Goal: Obtain resource: Download file/media

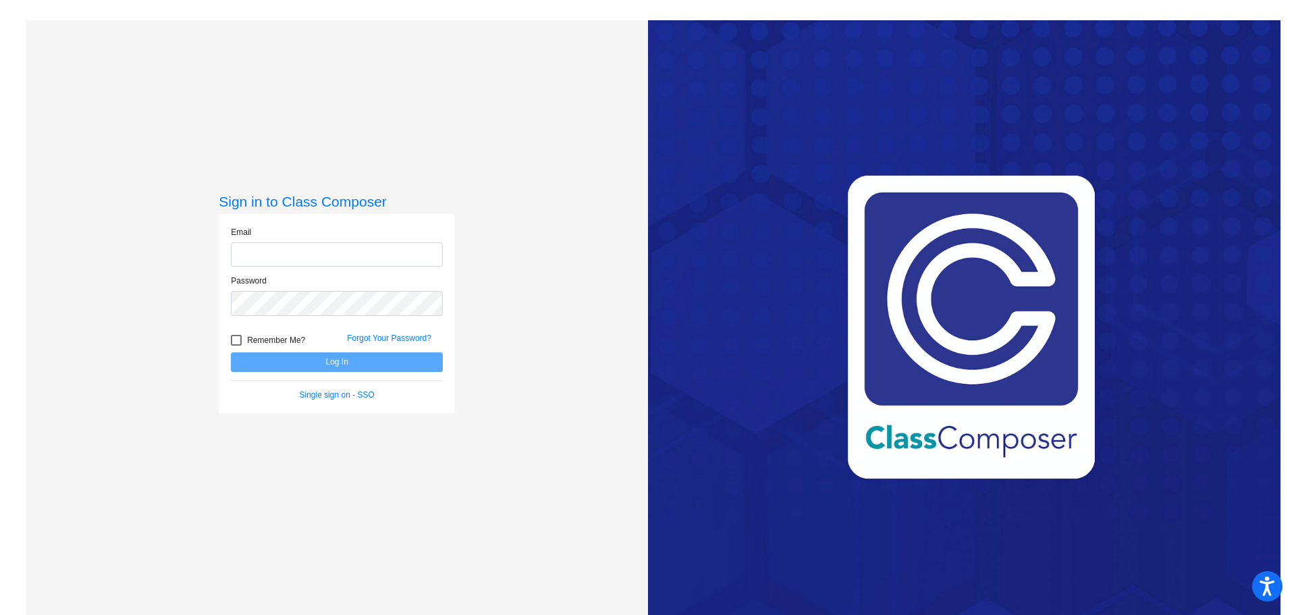
type input "[EMAIL_ADDRESS][DOMAIN_NAME]"
click at [305, 364] on button "Log In" at bounding box center [337, 362] width 212 height 20
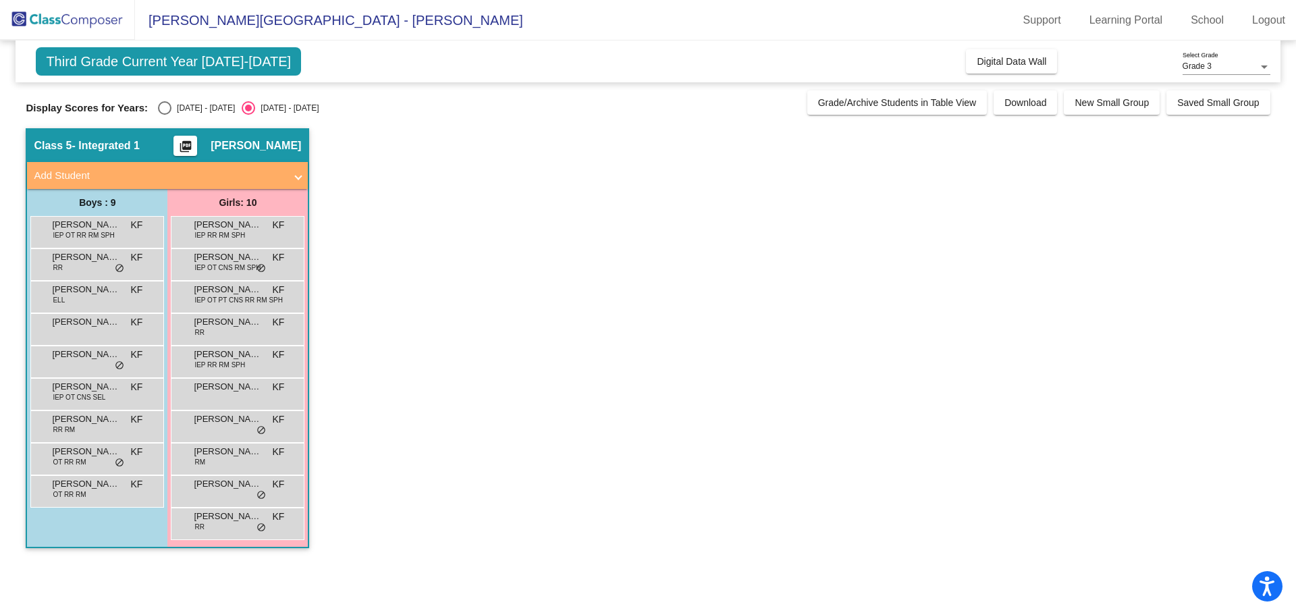
click at [166, 105] on div "Select an option" at bounding box center [165, 108] width 14 height 14
click at [165, 115] on input "[DATE] - [DATE]" at bounding box center [164, 115] width 1 height 1
radio input "true"
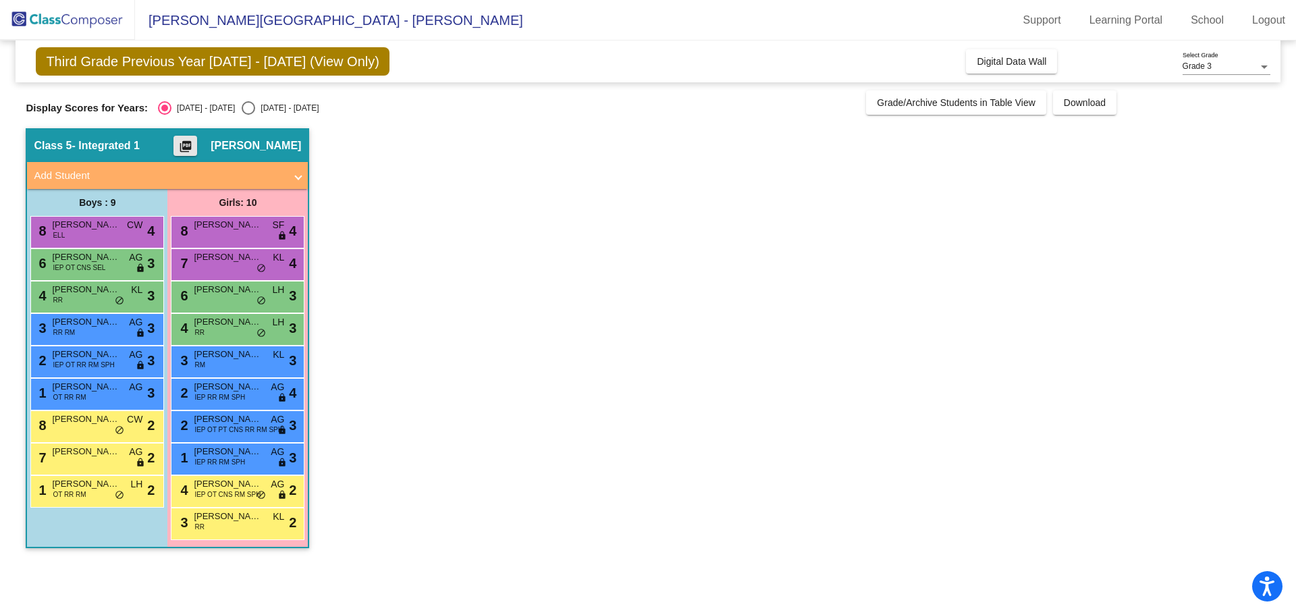
click at [197, 150] on button "picture_as_pdf" at bounding box center [186, 146] width 24 height 20
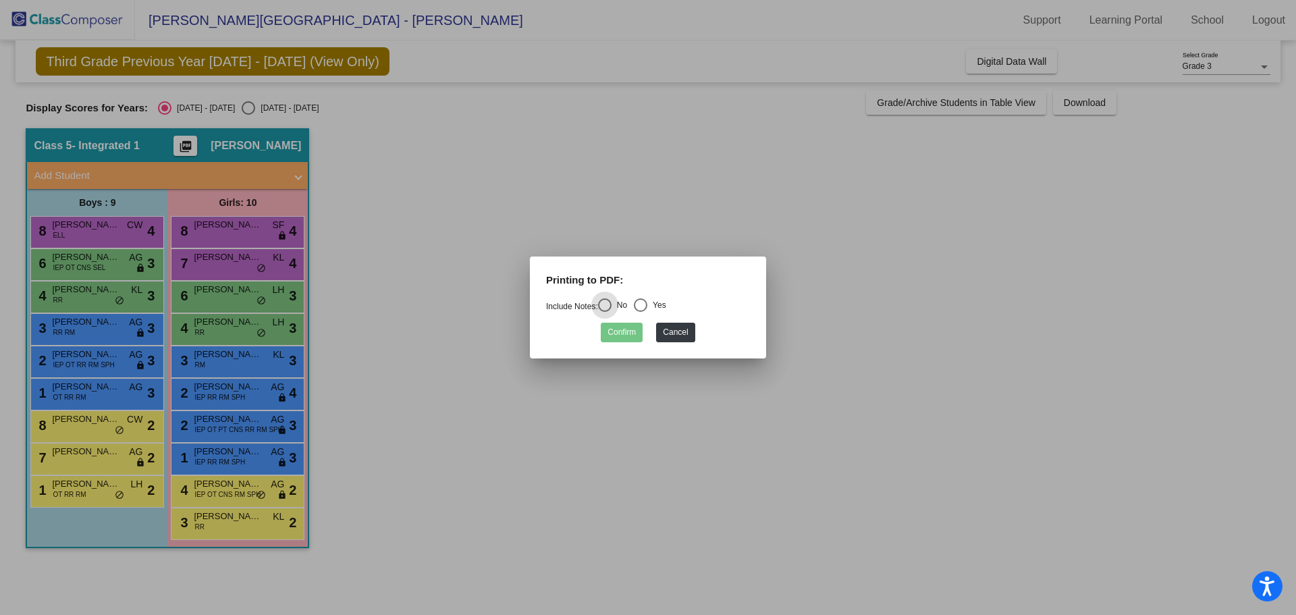
click at [657, 307] on div "Yes" at bounding box center [656, 305] width 19 height 12
click at [641, 312] on input "Yes" at bounding box center [640, 312] width 1 height 1
radio input "true"
click at [616, 332] on button "Confirm" at bounding box center [622, 333] width 42 height 20
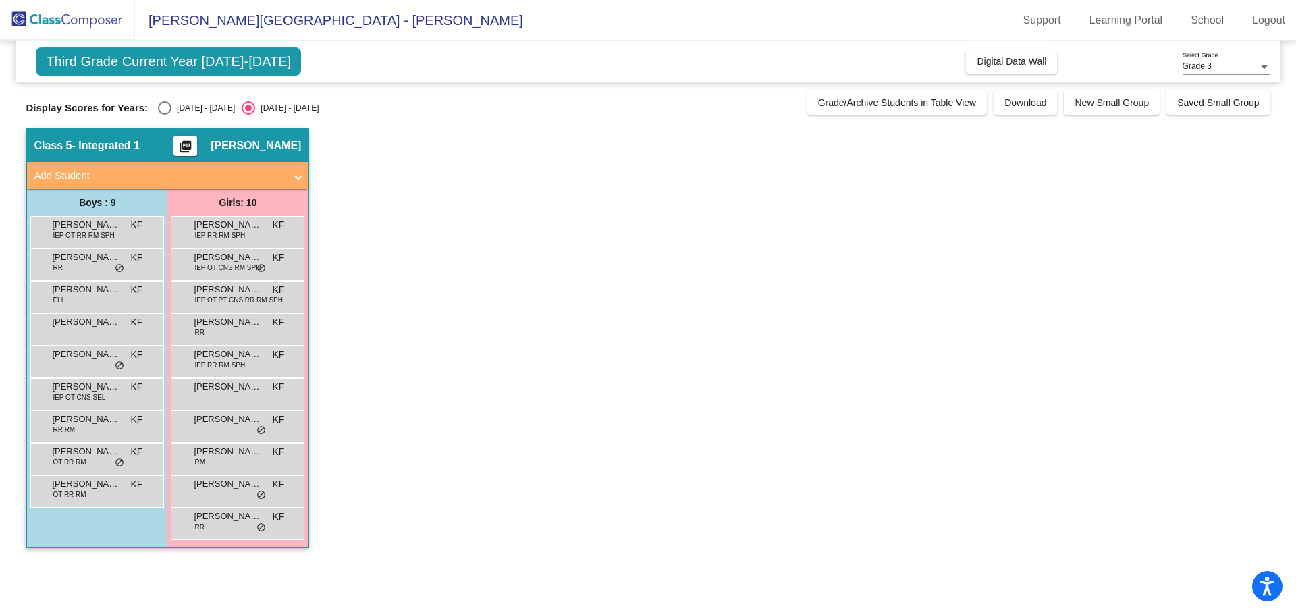
click at [165, 105] on div "Select an option" at bounding box center [165, 108] width 14 height 14
click at [165, 115] on input "[DATE] - [DATE]" at bounding box center [164, 115] width 1 height 1
radio input "true"
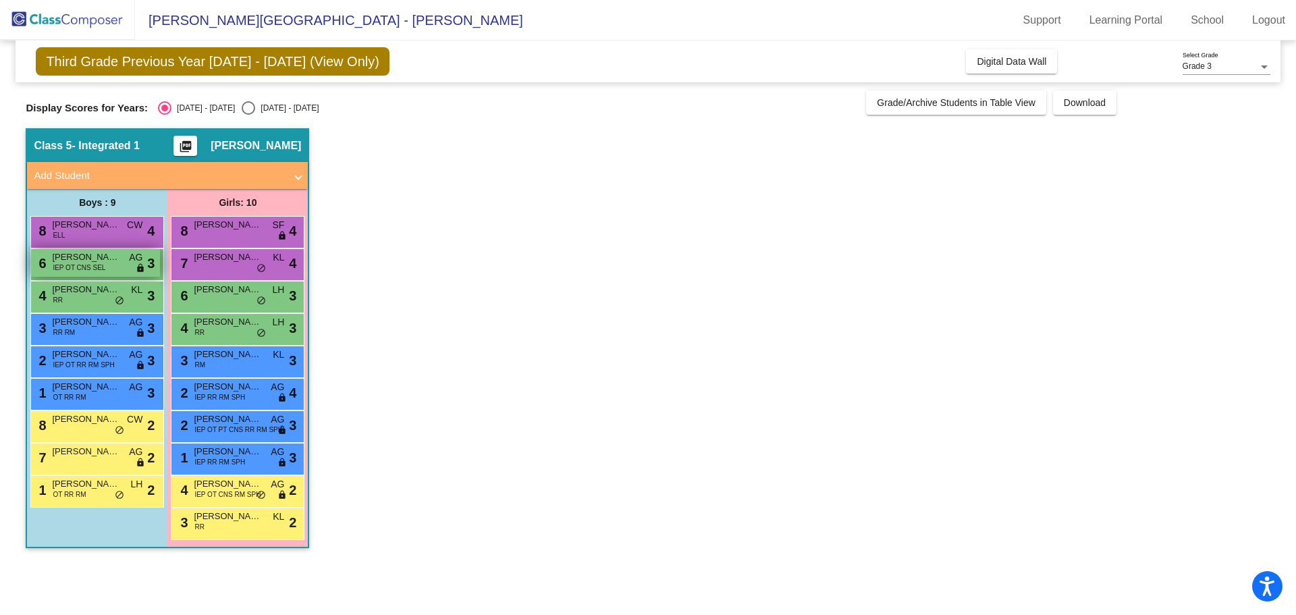
click at [90, 268] on span "IEP OT CNS SEL" at bounding box center [79, 268] width 53 height 10
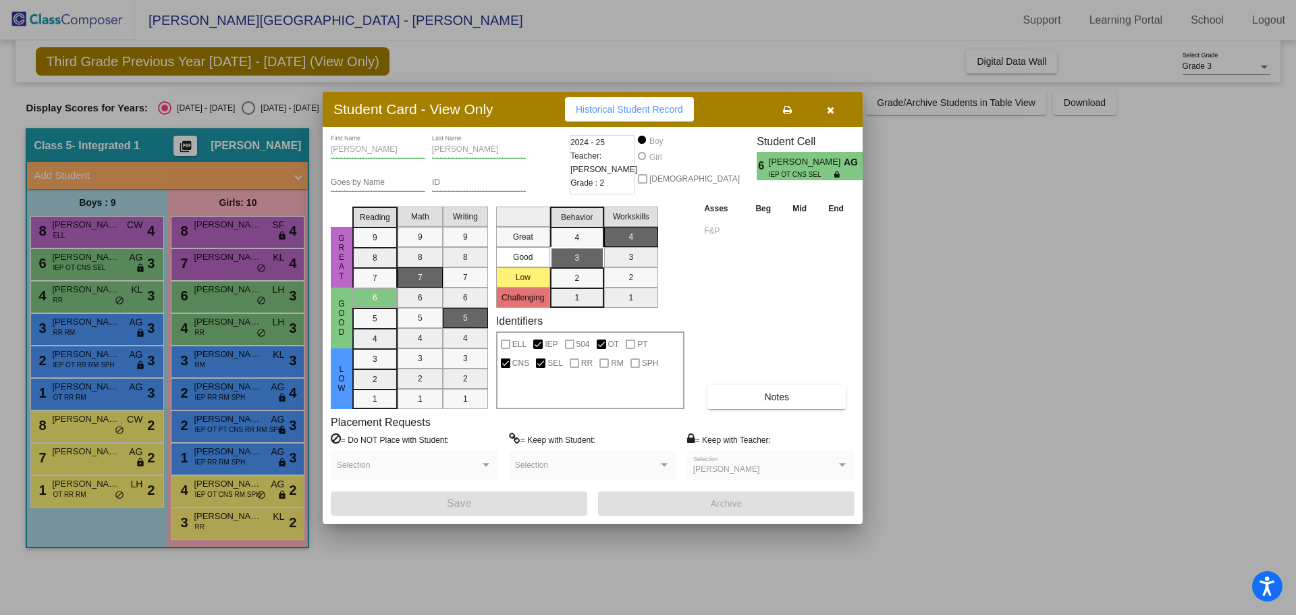
click at [646, 117] on button "Historical Student Record" at bounding box center [629, 109] width 129 height 24
click at [825, 114] on button "button" at bounding box center [830, 109] width 43 height 24
